Goal: Task Accomplishment & Management: Manage account settings

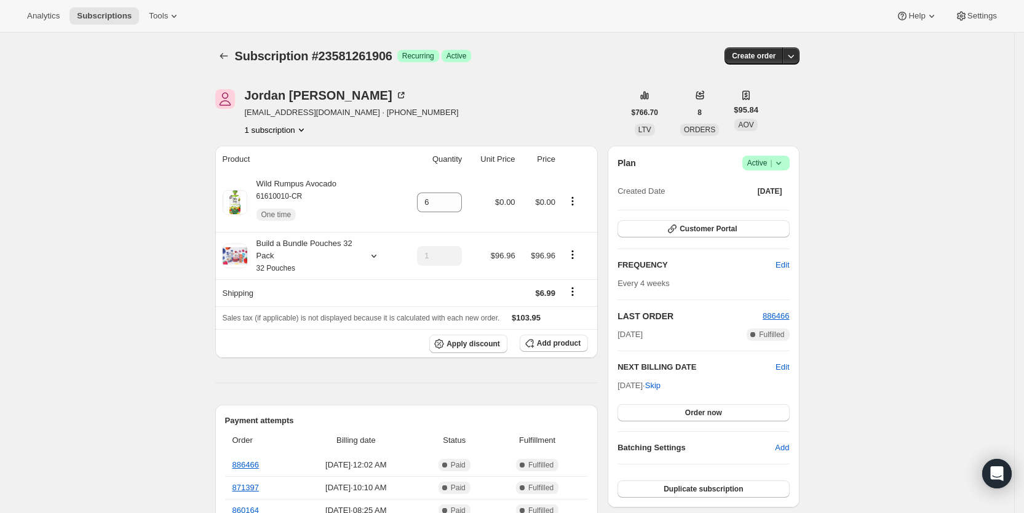
scroll to position [330, 0]
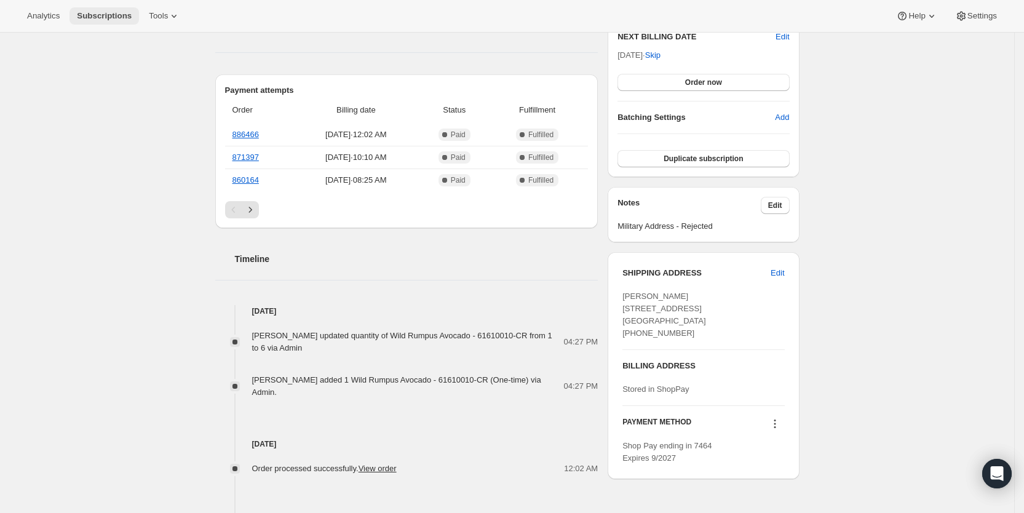
click at [117, 18] on span "Subscriptions" at bounding box center [104, 16] width 55 height 10
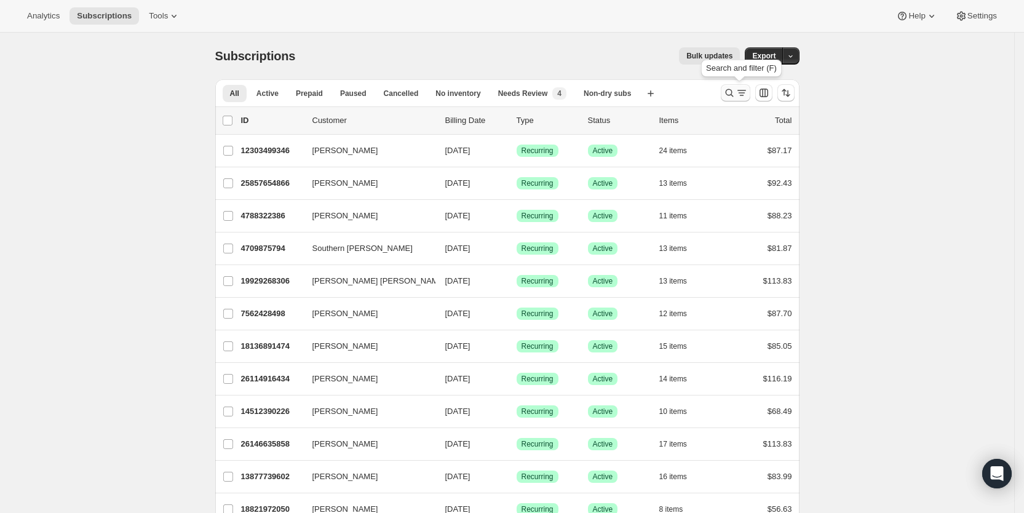
click at [741, 92] on icon "Search and filter results" at bounding box center [742, 93] width 12 height 12
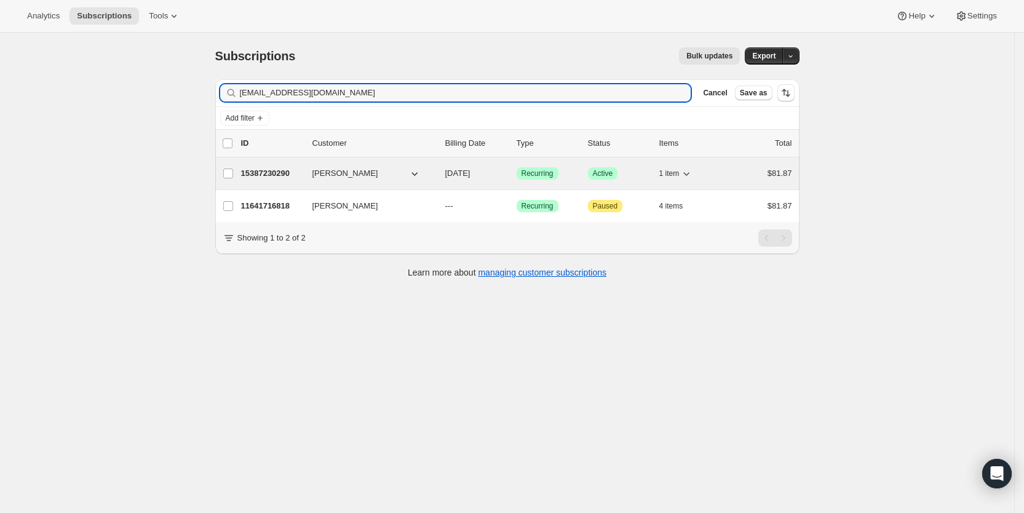
type input "[EMAIL_ADDRESS][DOMAIN_NAME]"
click at [470, 171] on span "[DATE]" at bounding box center [457, 173] width 25 height 9
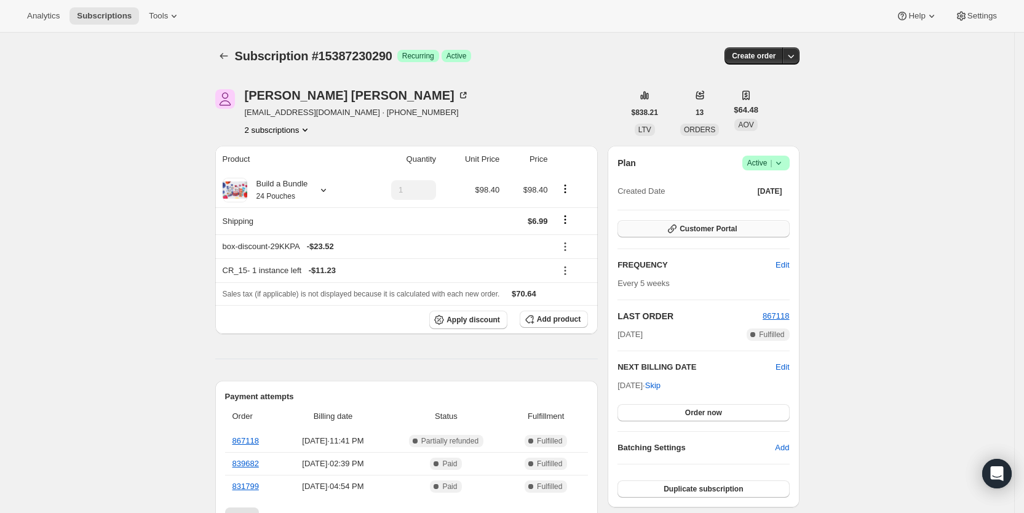
click at [756, 226] on button "Customer Portal" at bounding box center [704, 228] width 172 height 17
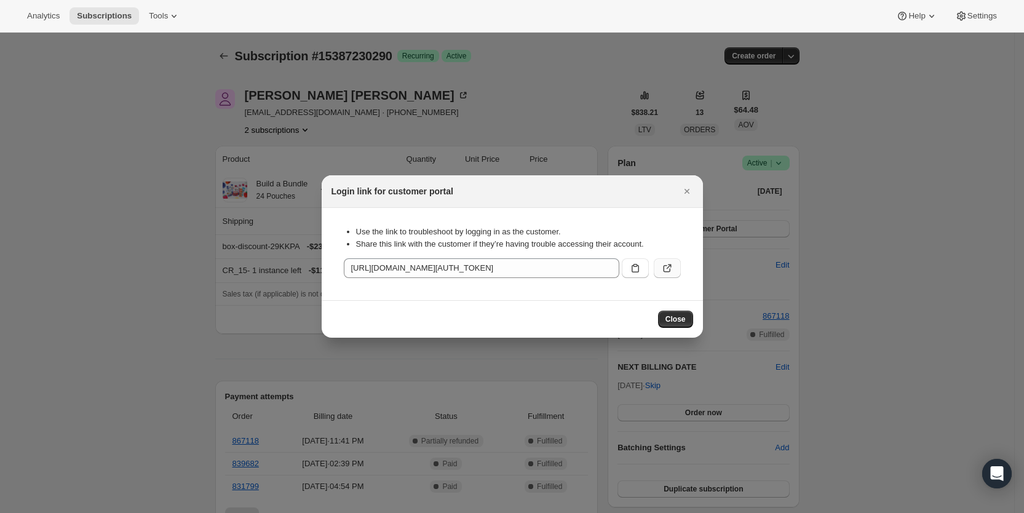
click at [670, 270] on icon ":r9gk:" at bounding box center [667, 268] width 12 height 12
click at [687, 185] on icon "Close" at bounding box center [687, 191] width 12 height 12
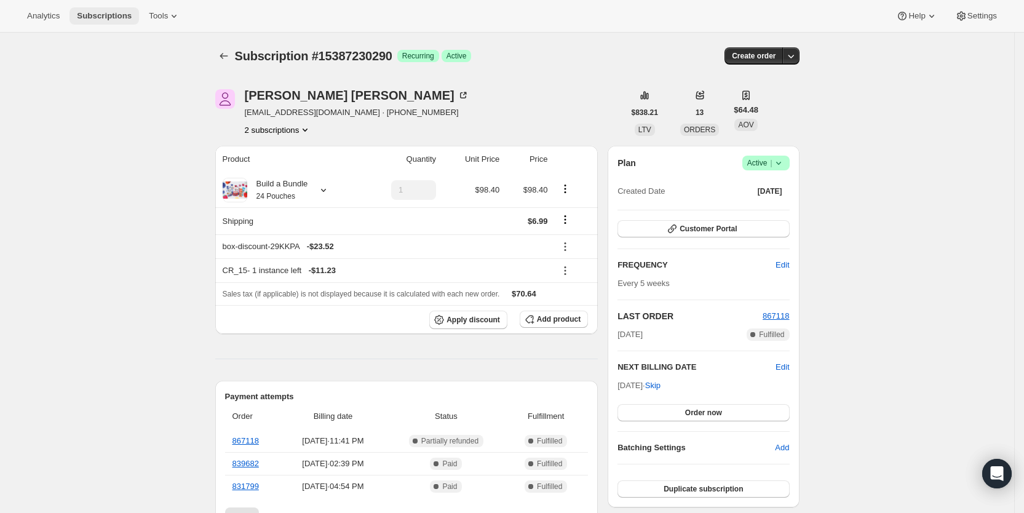
click at [121, 16] on span "Subscriptions" at bounding box center [104, 16] width 55 height 10
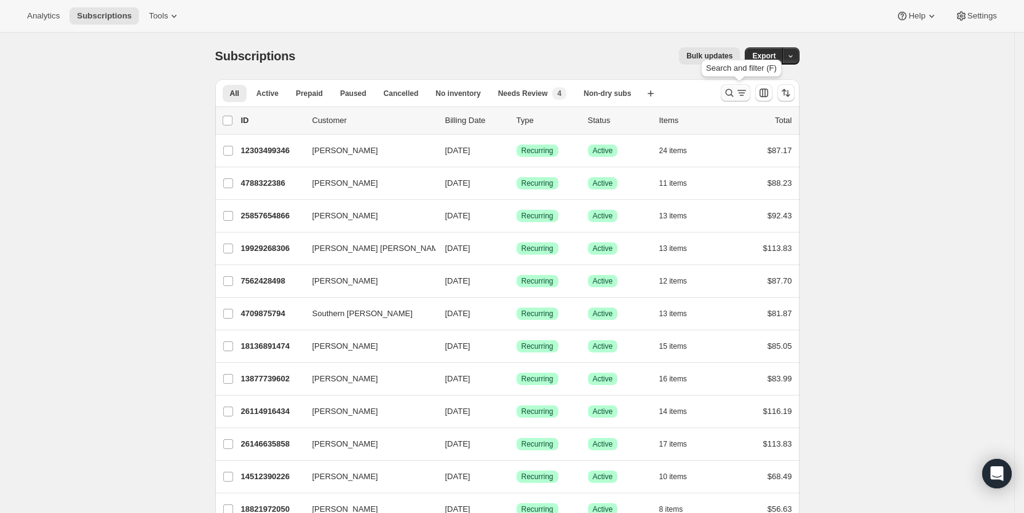
click at [744, 95] on icon "Search and filter results" at bounding box center [741, 95] width 4 height 1
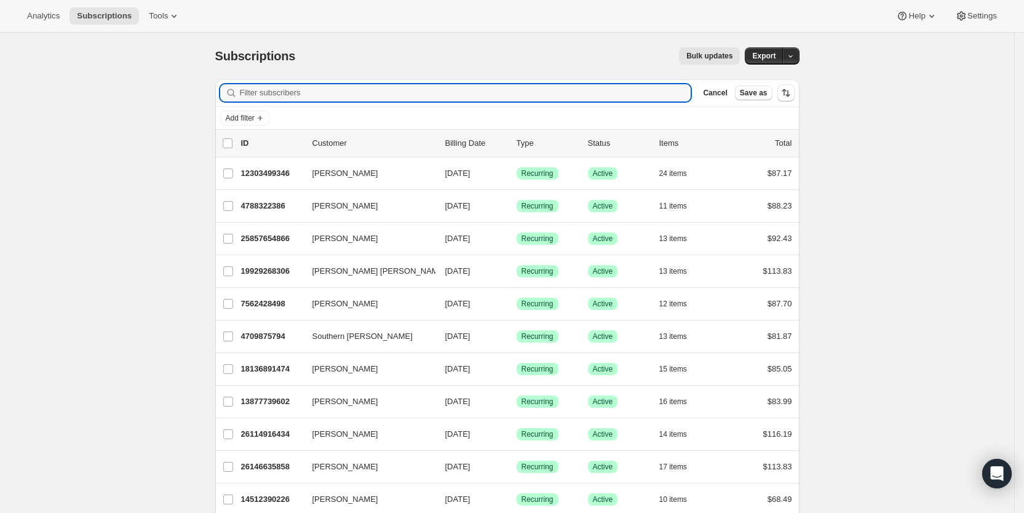
paste input "[PERSON_NAME][EMAIL_ADDRESS][PERSON_NAME][DOMAIN_NAME]"
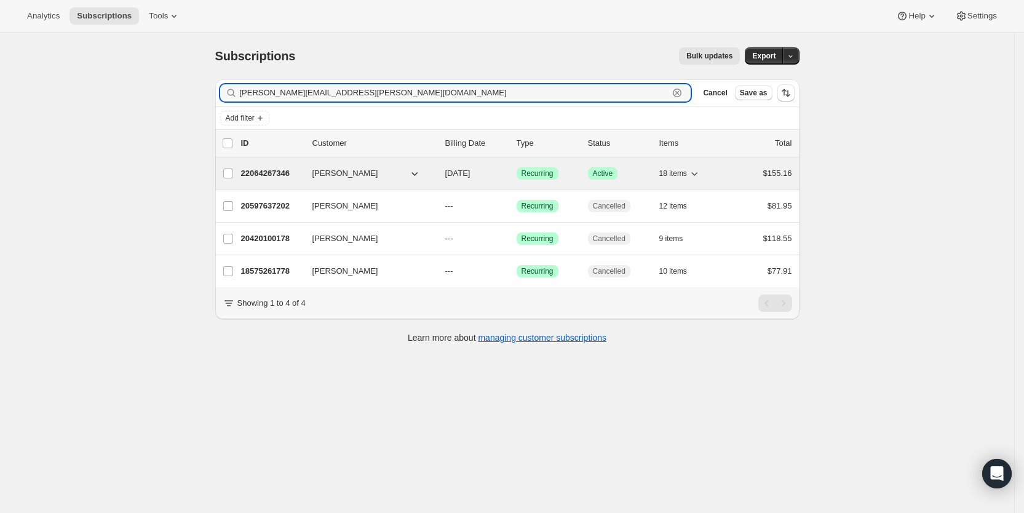
type input "[PERSON_NAME][EMAIL_ADDRESS][PERSON_NAME][DOMAIN_NAME]"
click at [469, 170] on span "[DATE]" at bounding box center [457, 173] width 25 height 9
